Goal: Book appointment/travel/reservation

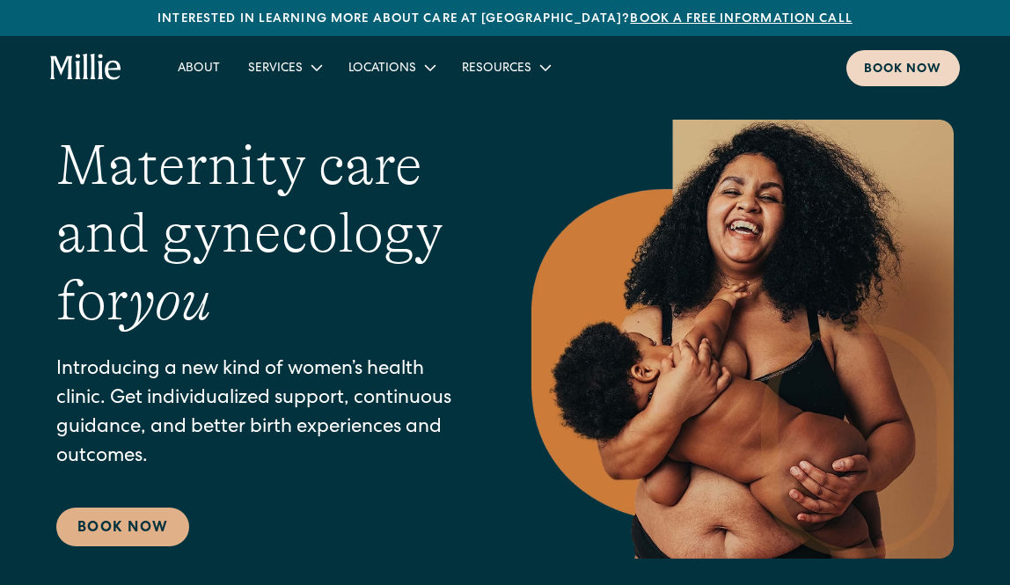
click at [890, 51] on link "Book now" at bounding box center [903, 68] width 114 height 36
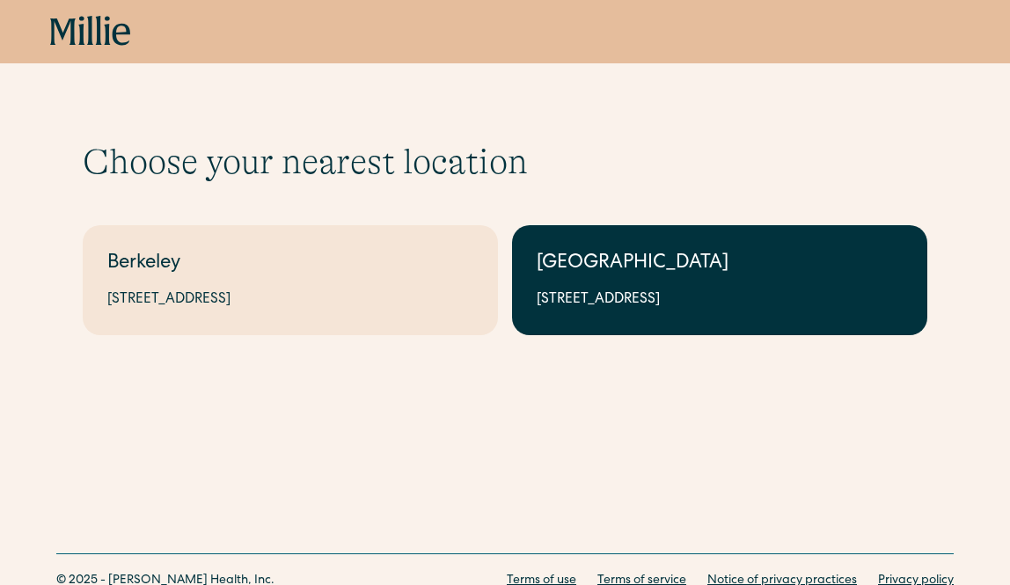
click at [578, 310] on div "1471 Saratoga Ave, Suite 101, San Jose, CA 95129" at bounding box center [720, 299] width 366 height 21
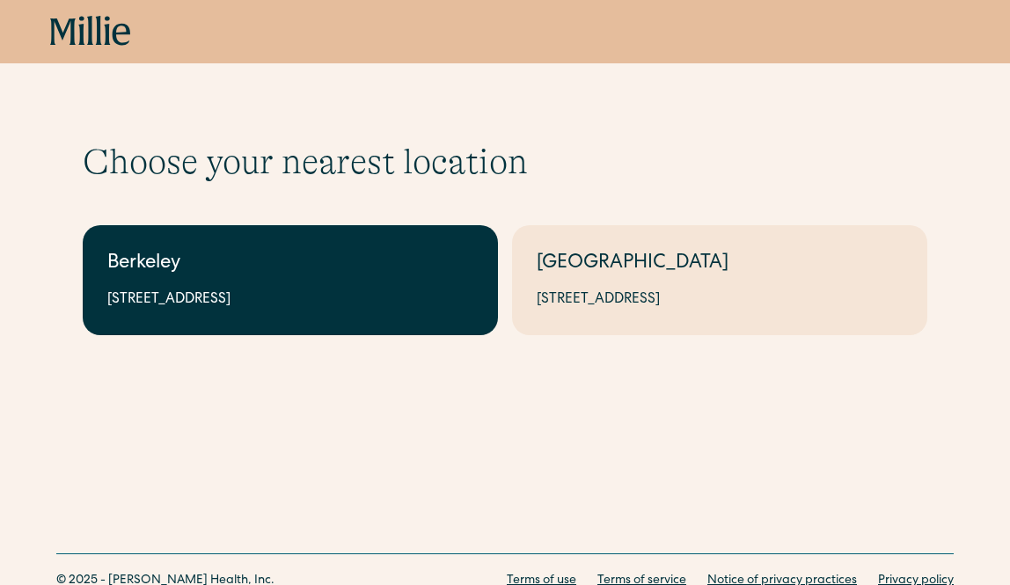
click at [388, 278] on div "Berkeley" at bounding box center [290, 264] width 366 height 29
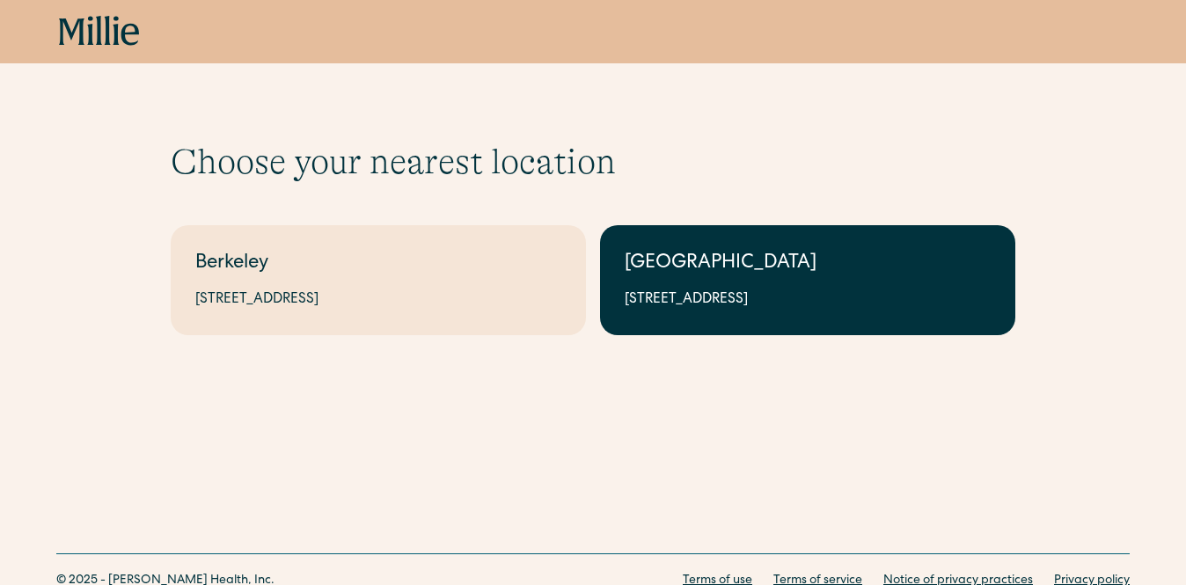
click at [860, 296] on div "1471 Saratoga Ave, Suite 101, San Jose, CA 95129" at bounding box center [808, 299] width 366 height 21
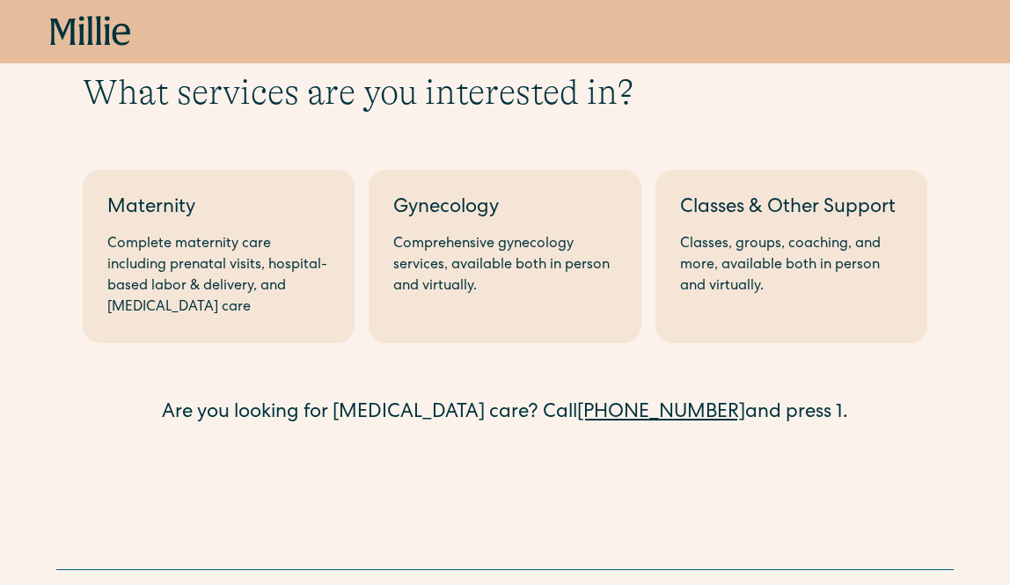
scroll to position [96, 0]
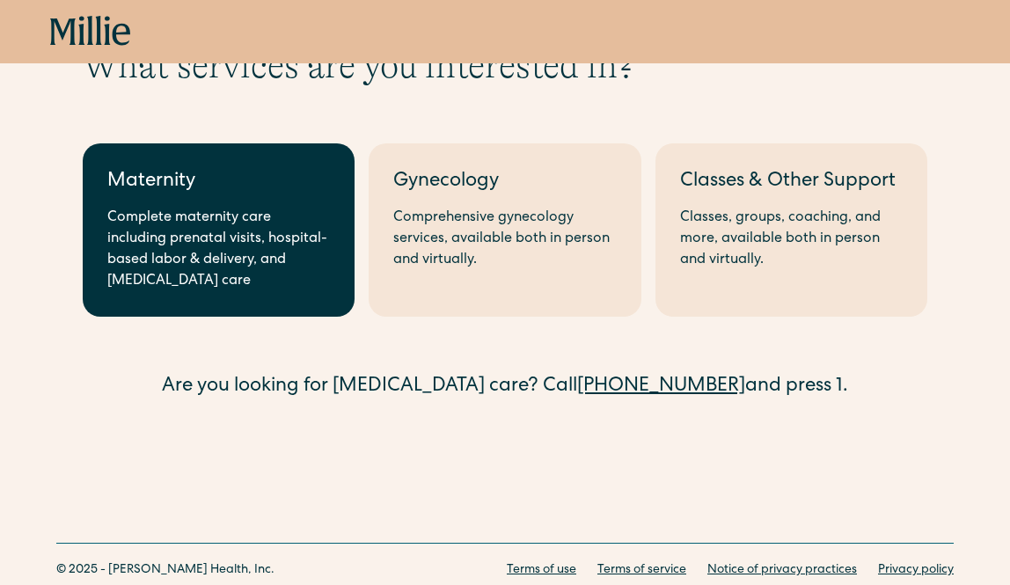
click at [304, 231] on div "Complete maternity care including prenatal visits, hospital-based labor & deliv…" at bounding box center [218, 250] width 223 height 84
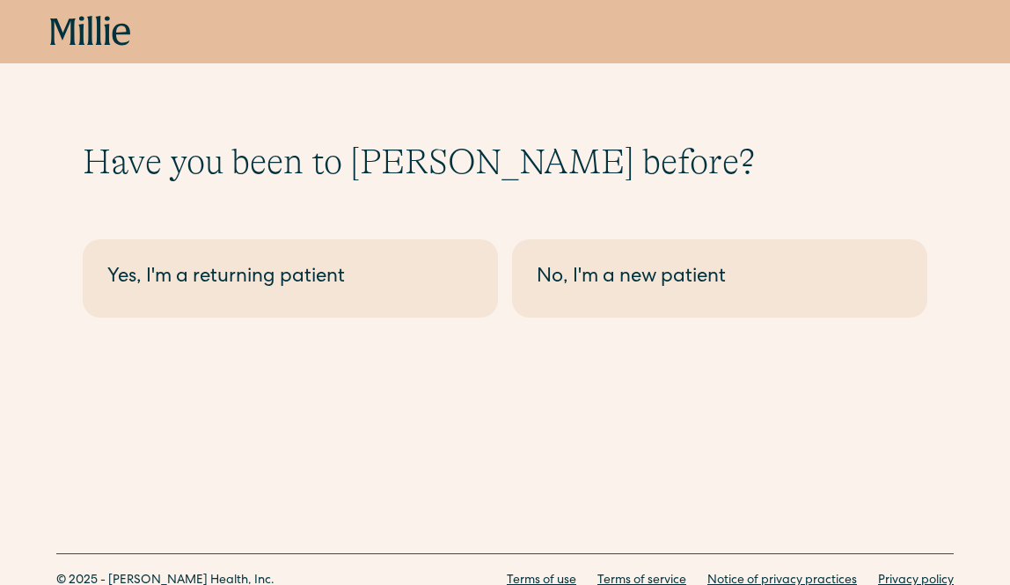
click at [607, 326] on div "Have you been to Millie before? Berkeley - Maternity Yes, I'm a returning patie…" at bounding box center [505, 201] width 1010 height 402
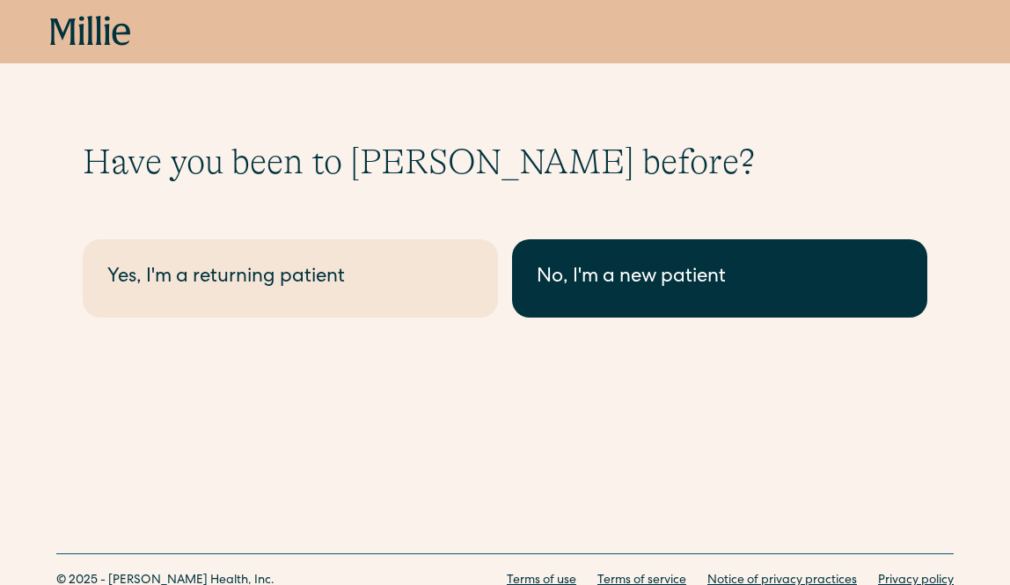
click at [607, 308] on link "No, I'm a new patient" at bounding box center [719, 278] width 415 height 78
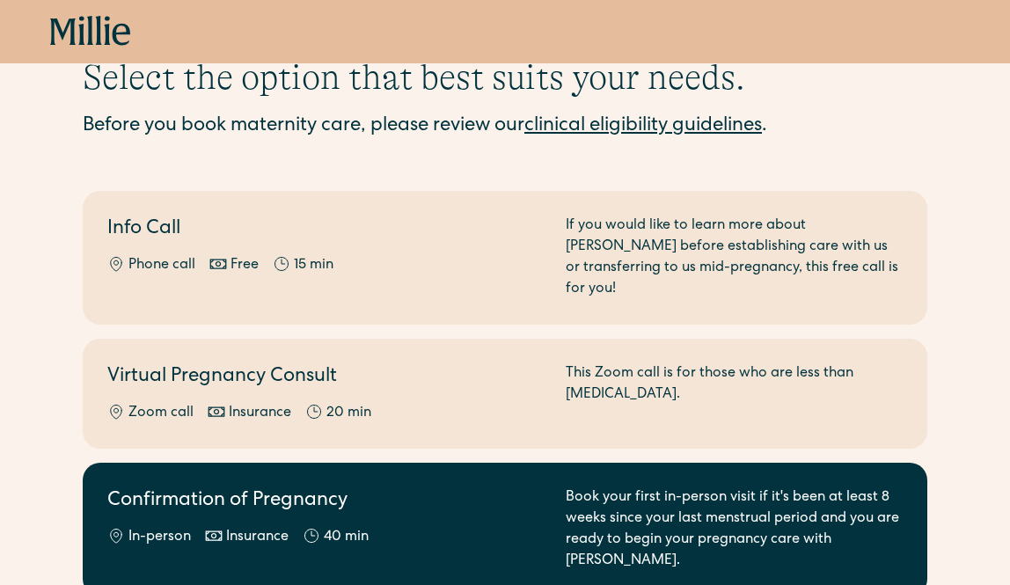
scroll to position [178, 0]
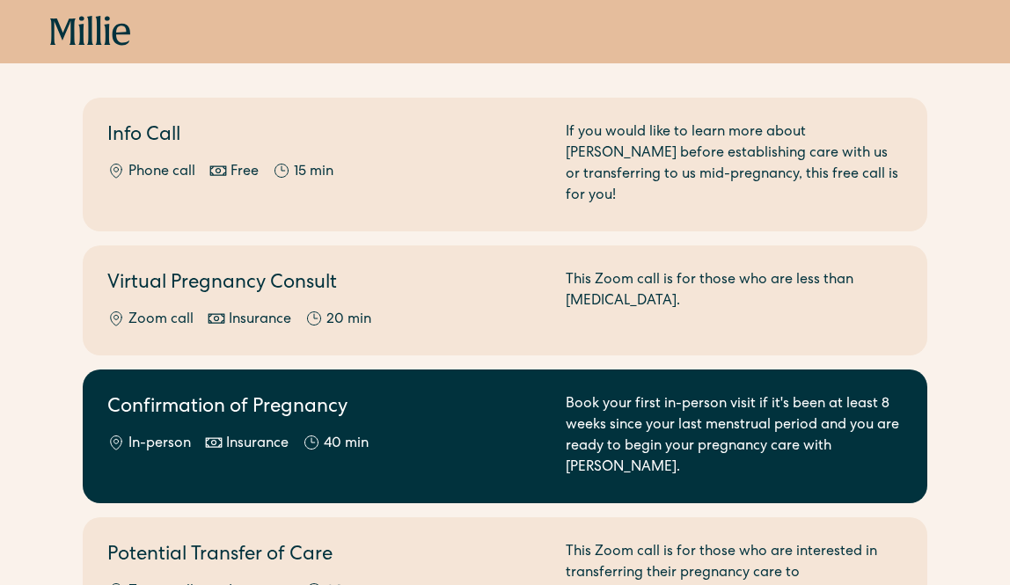
click at [461, 404] on div "Confirmation of Pregnancy In-person Insurance 40 min" at bounding box center [325, 436] width 437 height 84
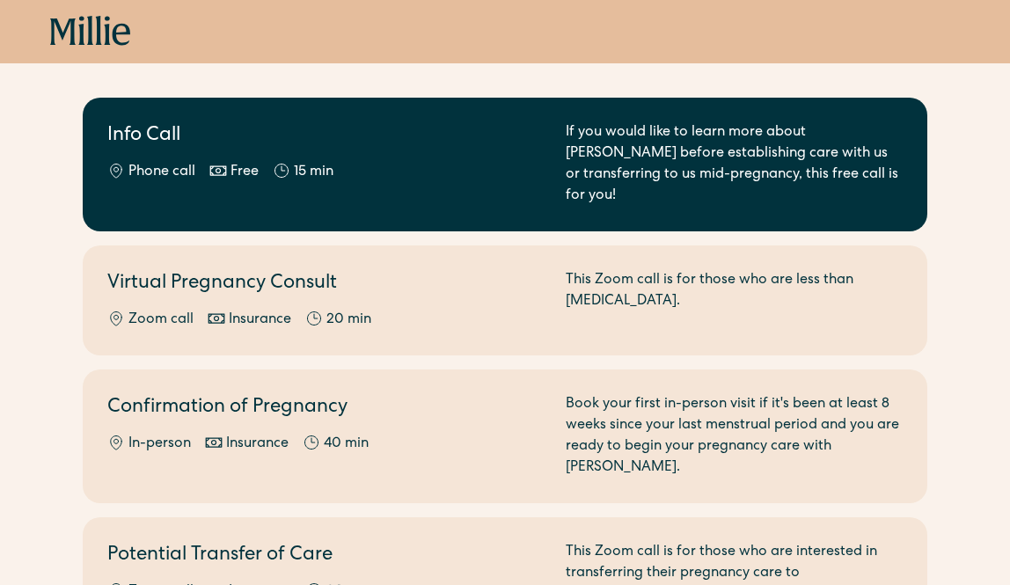
scroll to position [0, 0]
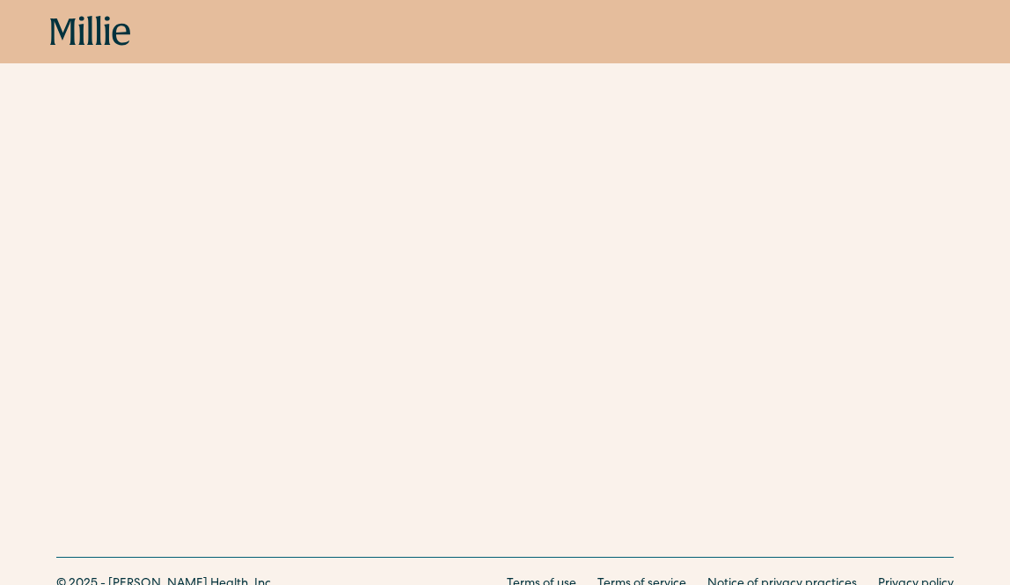
scroll to position [861, 0]
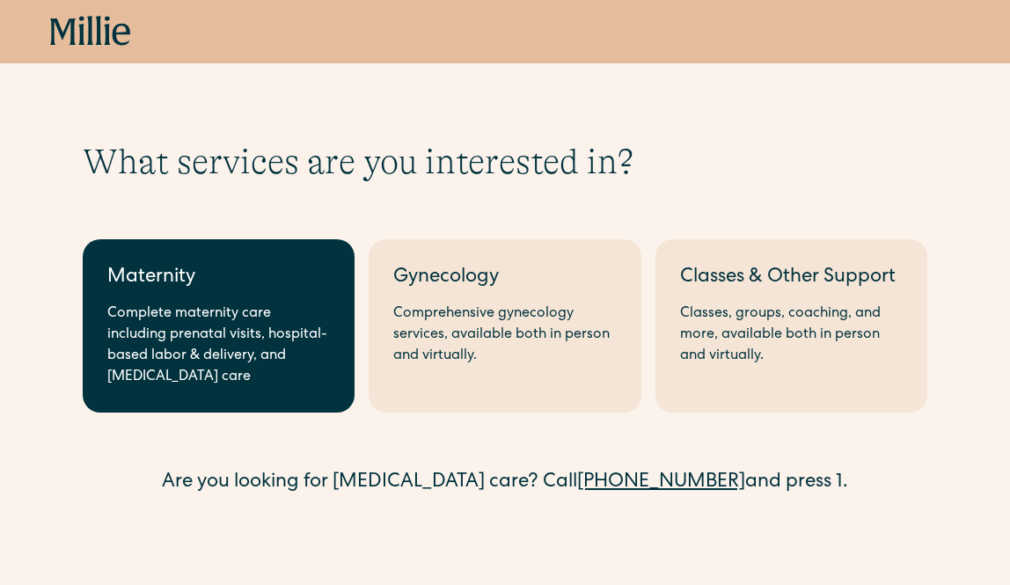
click at [336, 317] on link "Maternity Complete maternity care including prenatal visits, hospital-based lab…" at bounding box center [219, 325] width 272 height 173
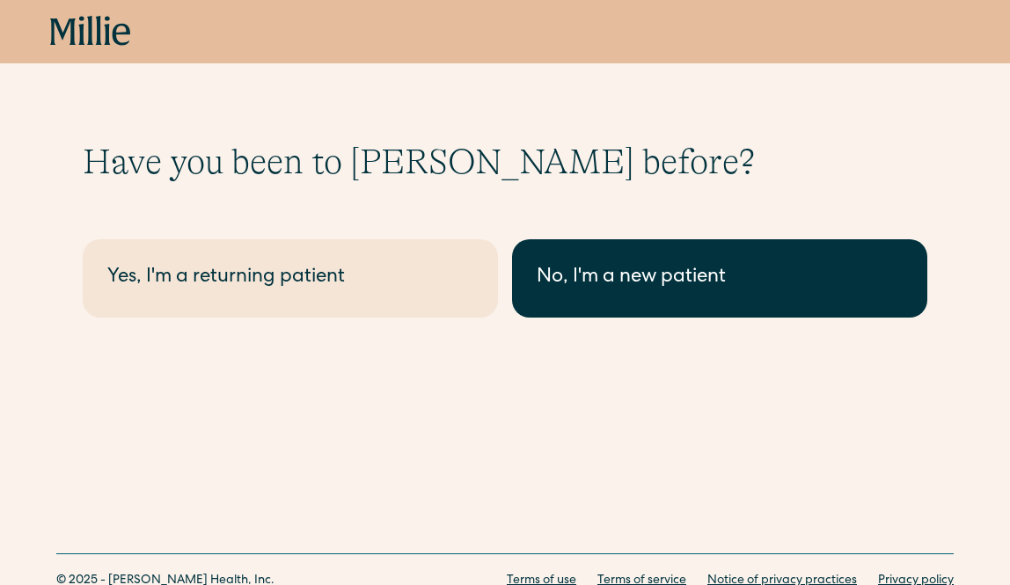
click at [647, 315] on link "No, I'm a new patient" at bounding box center [719, 278] width 415 height 78
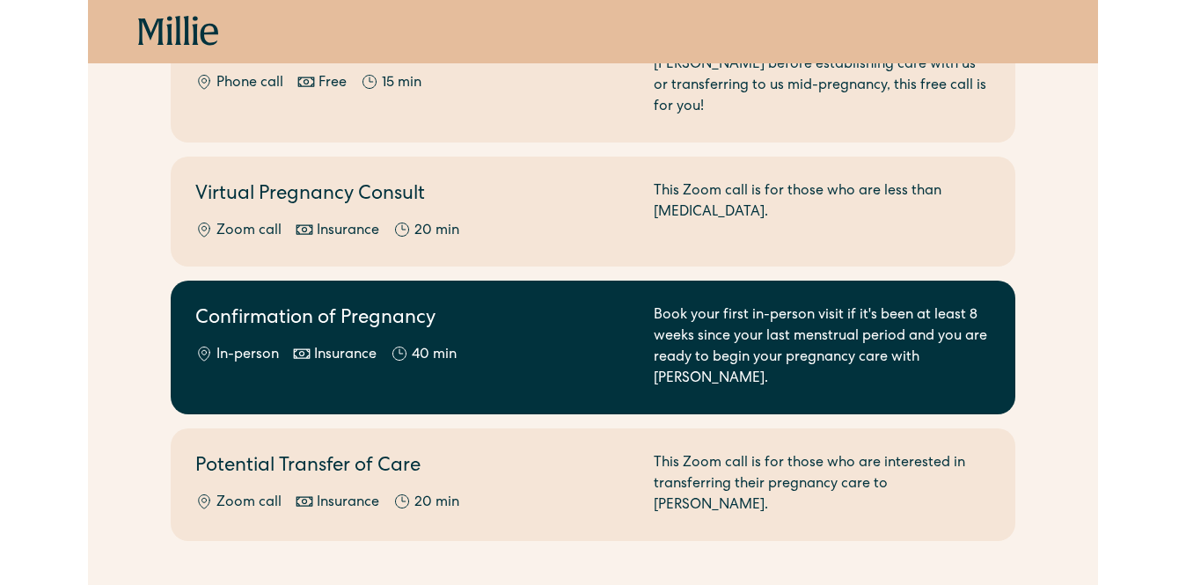
scroll to position [253, 0]
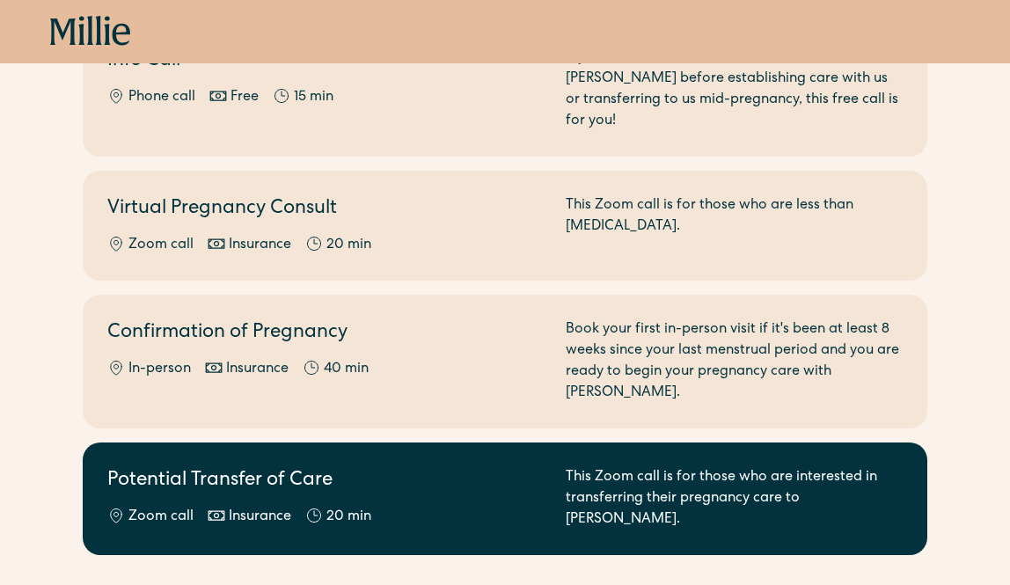
click at [471, 467] on h2 "Potential Transfer of Care" at bounding box center [325, 481] width 437 height 29
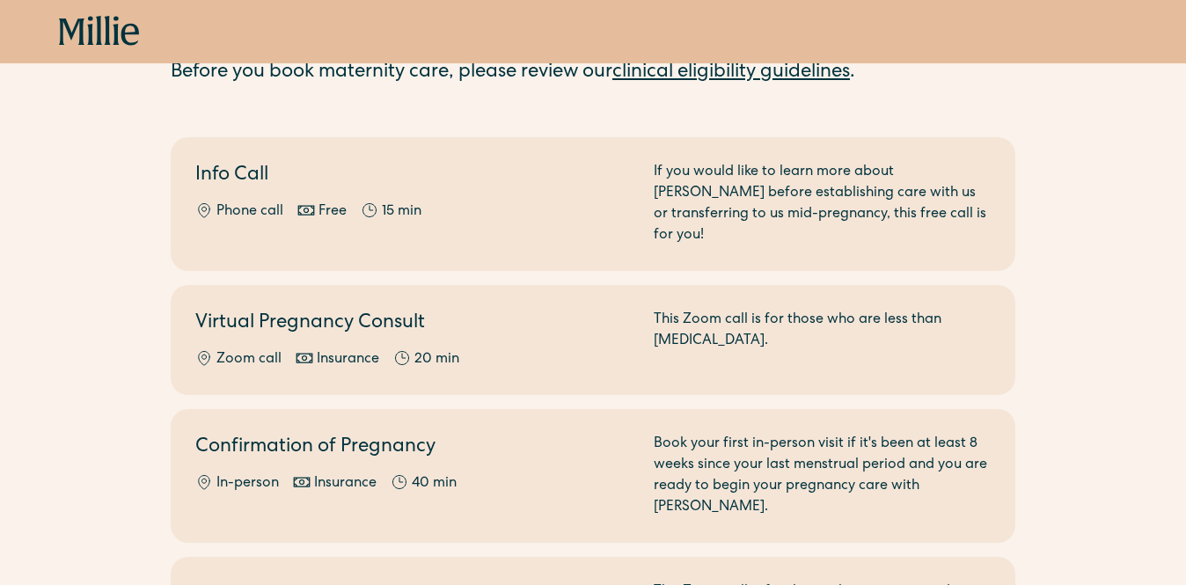
scroll to position [93, 0]
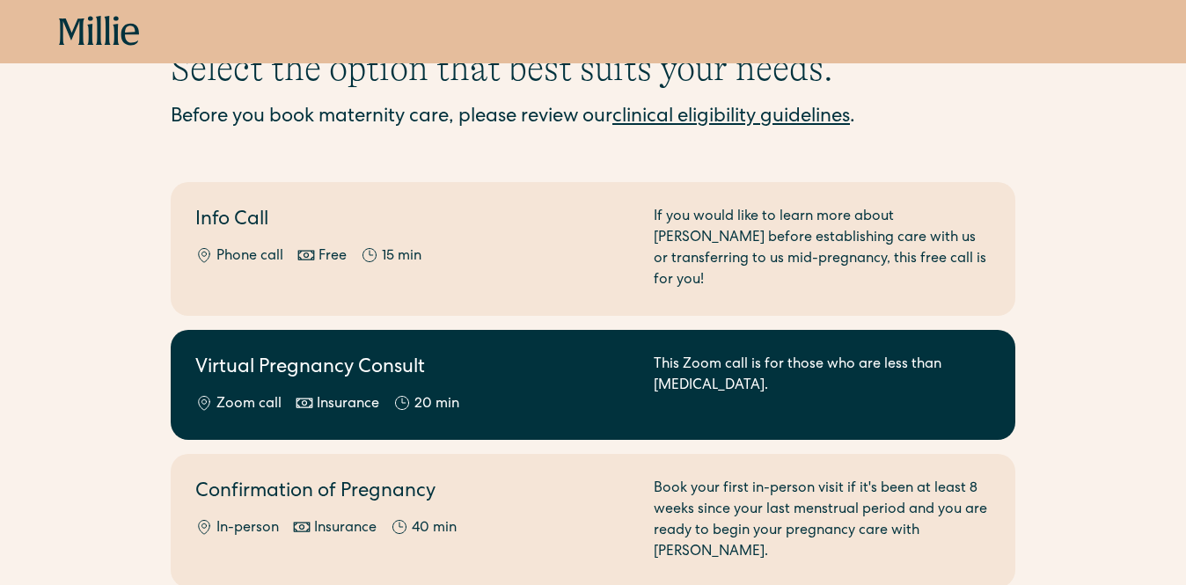
click at [218, 355] on h2 "Virtual Pregnancy Consult" at bounding box center [413, 369] width 437 height 29
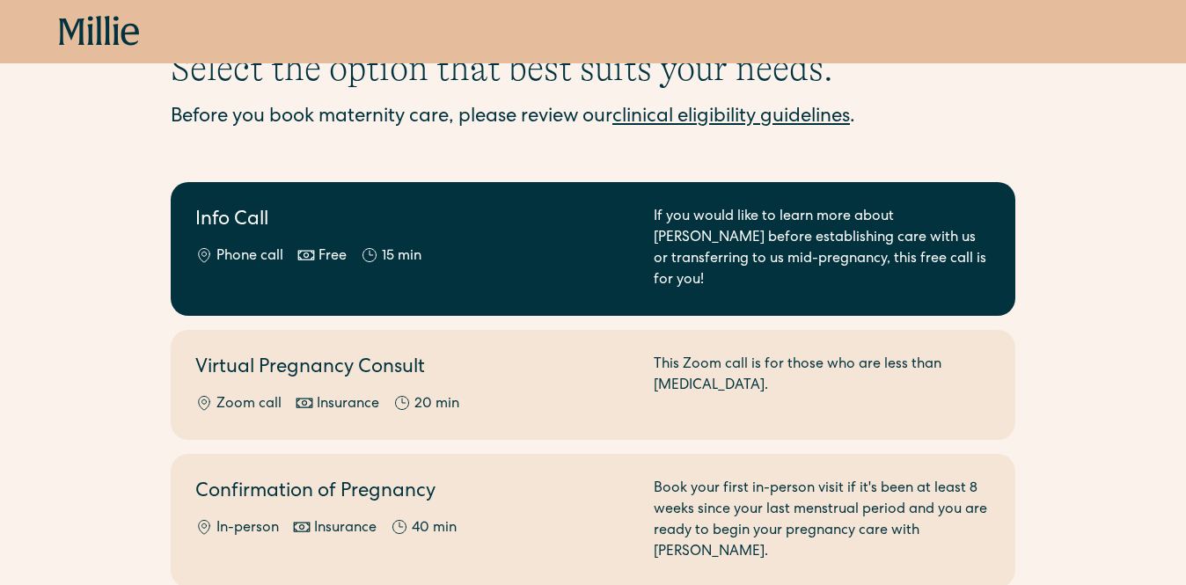
scroll to position [0, 0]
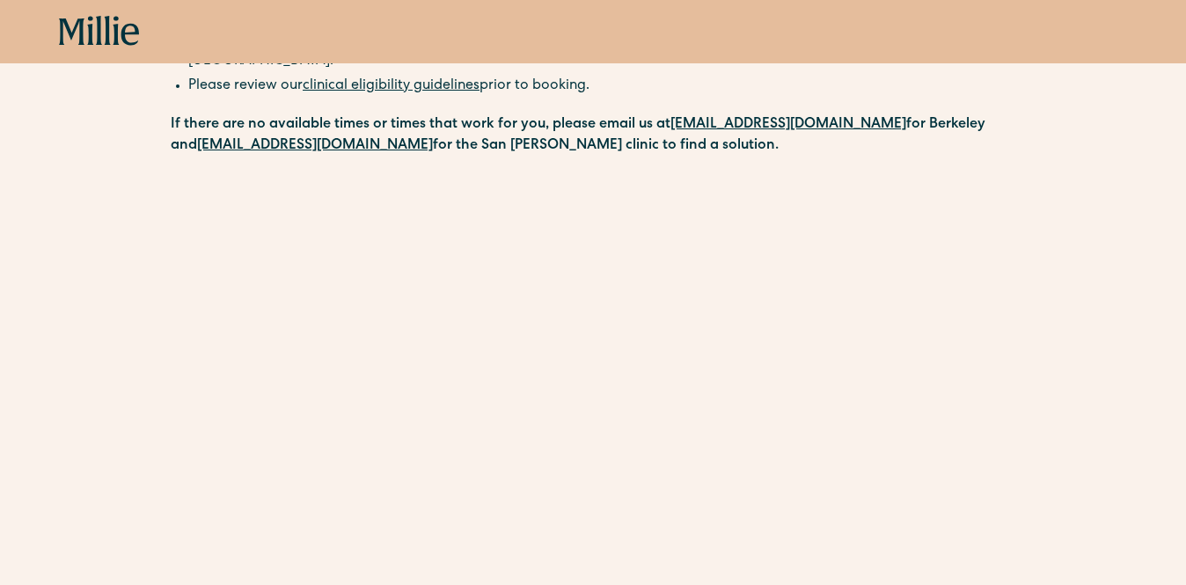
scroll to position [297, 0]
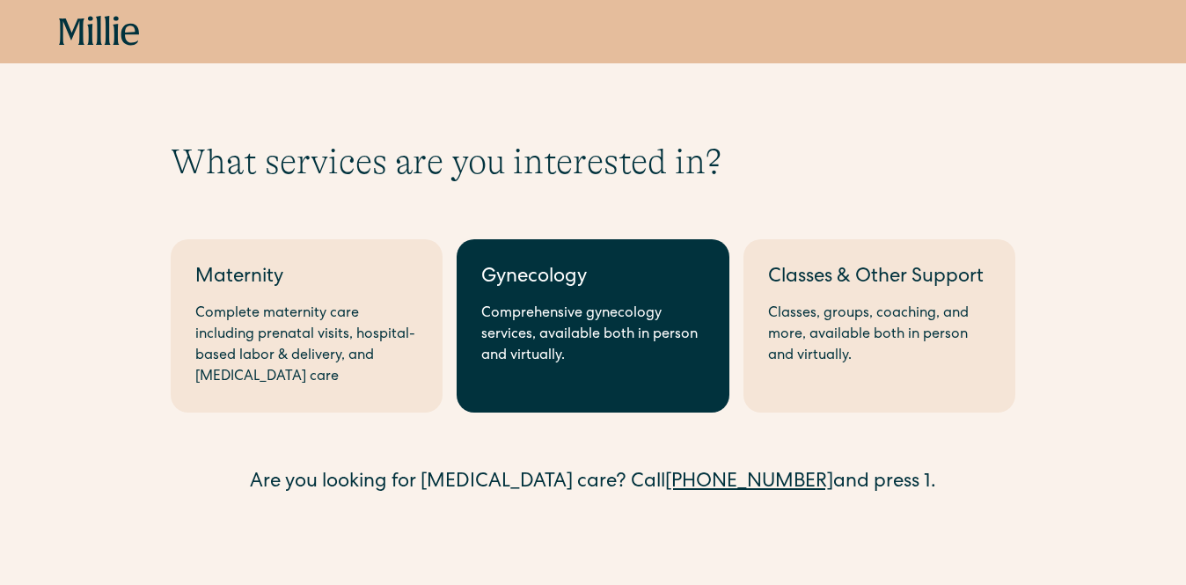
click at [544, 337] on div "Comprehensive gynecology services, available both in person and virtually." at bounding box center [592, 335] width 223 height 63
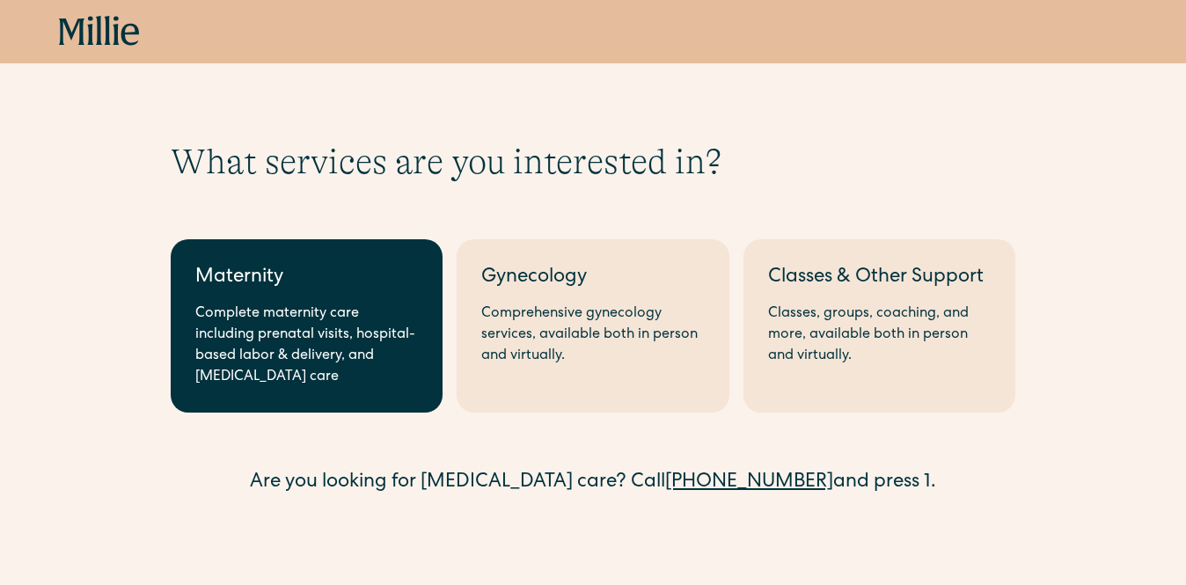
click at [345, 364] on div "Complete maternity care including prenatal visits, hospital-based labor & deliv…" at bounding box center [306, 346] width 223 height 84
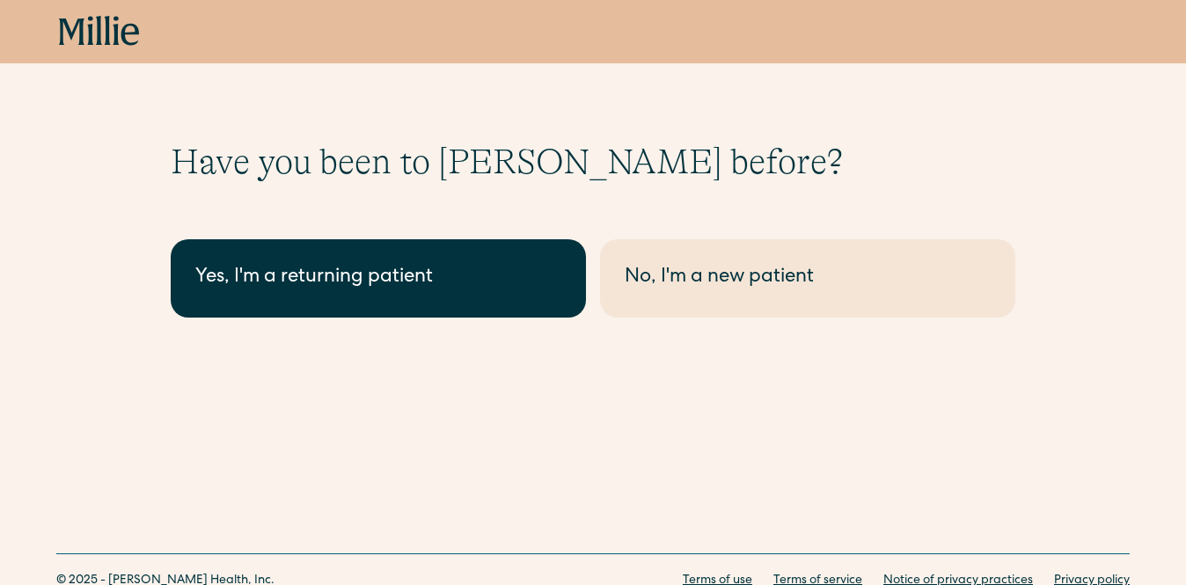
scroll to position [69, 0]
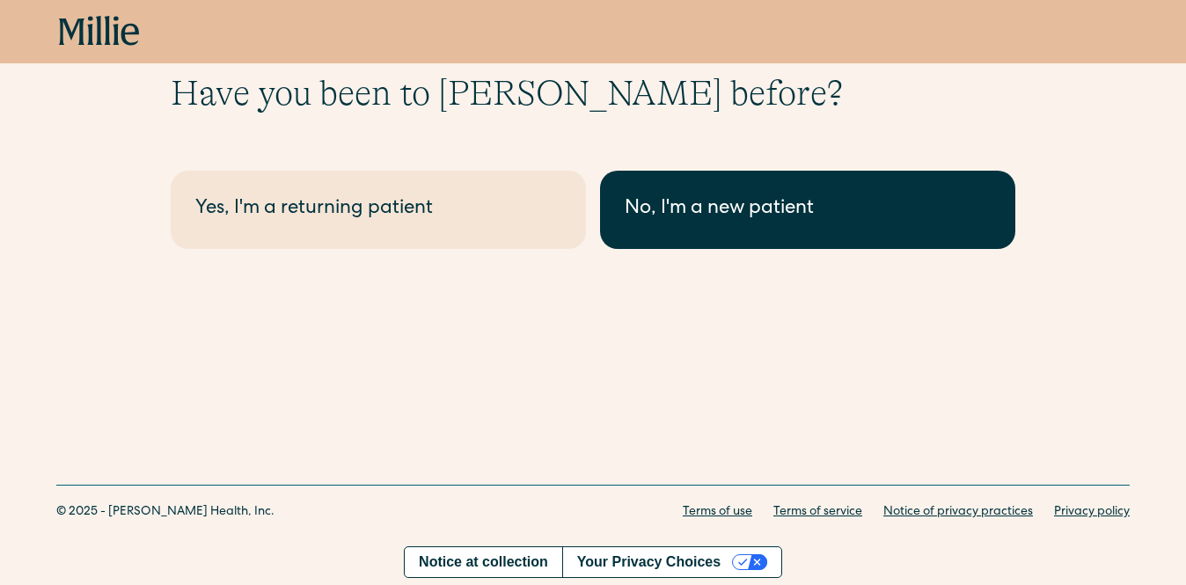
drag, startPoint x: 669, startPoint y: 184, endPoint x: 655, endPoint y: 182, distance: 14.2
click at [669, 185] on link "No, I'm a new patient" at bounding box center [807, 210] width 415 height 78
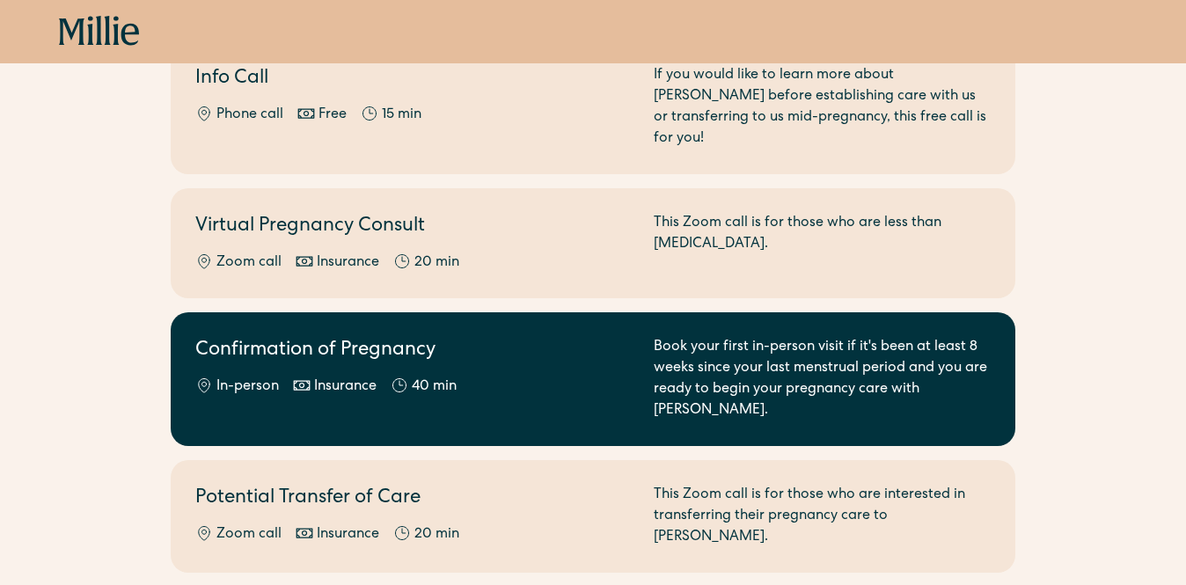
scroll to position [160, 0]
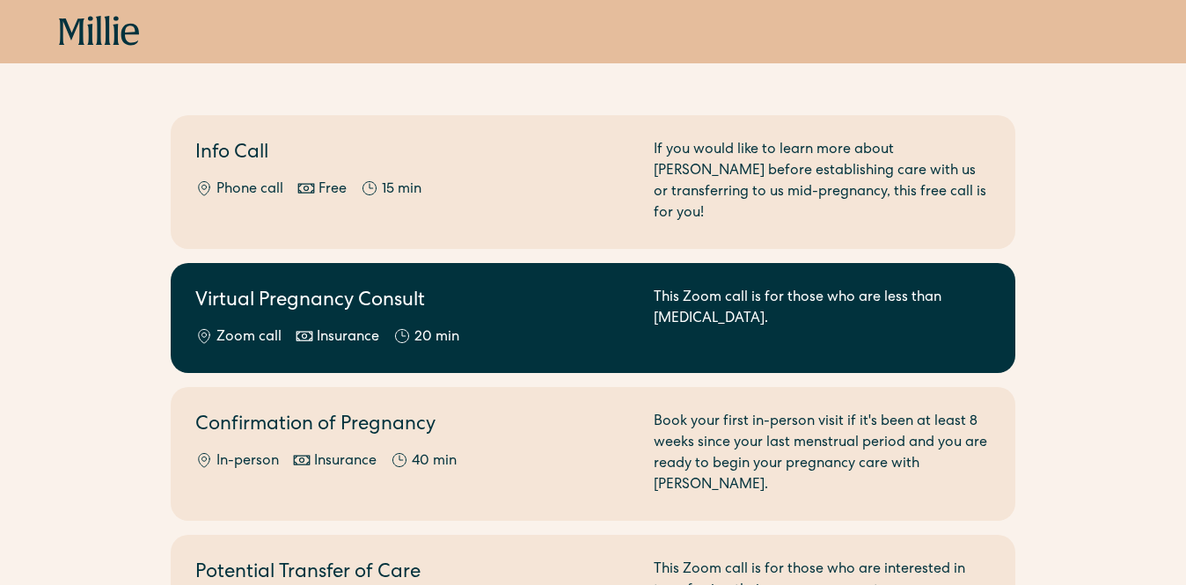
click at [577, 333] on link "Virtual Pregnancy Consult Zoom call Insurance 20 min This Zoom call is for thos…" at bounding box center [593, 318] width 845 height 110
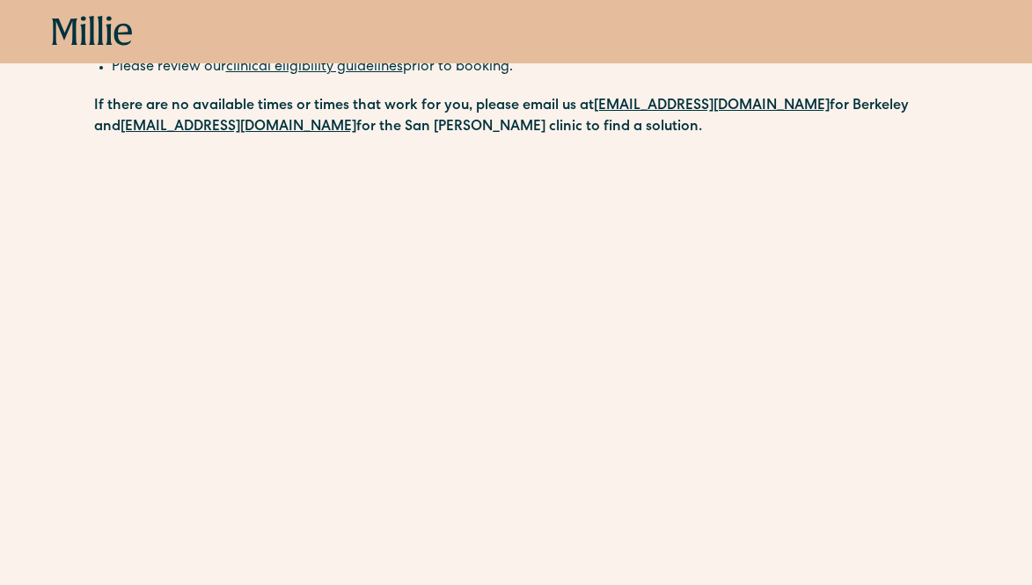
scroll to position [397, 0]
